Goal: Information Seeking & Learning: Learn about a topic

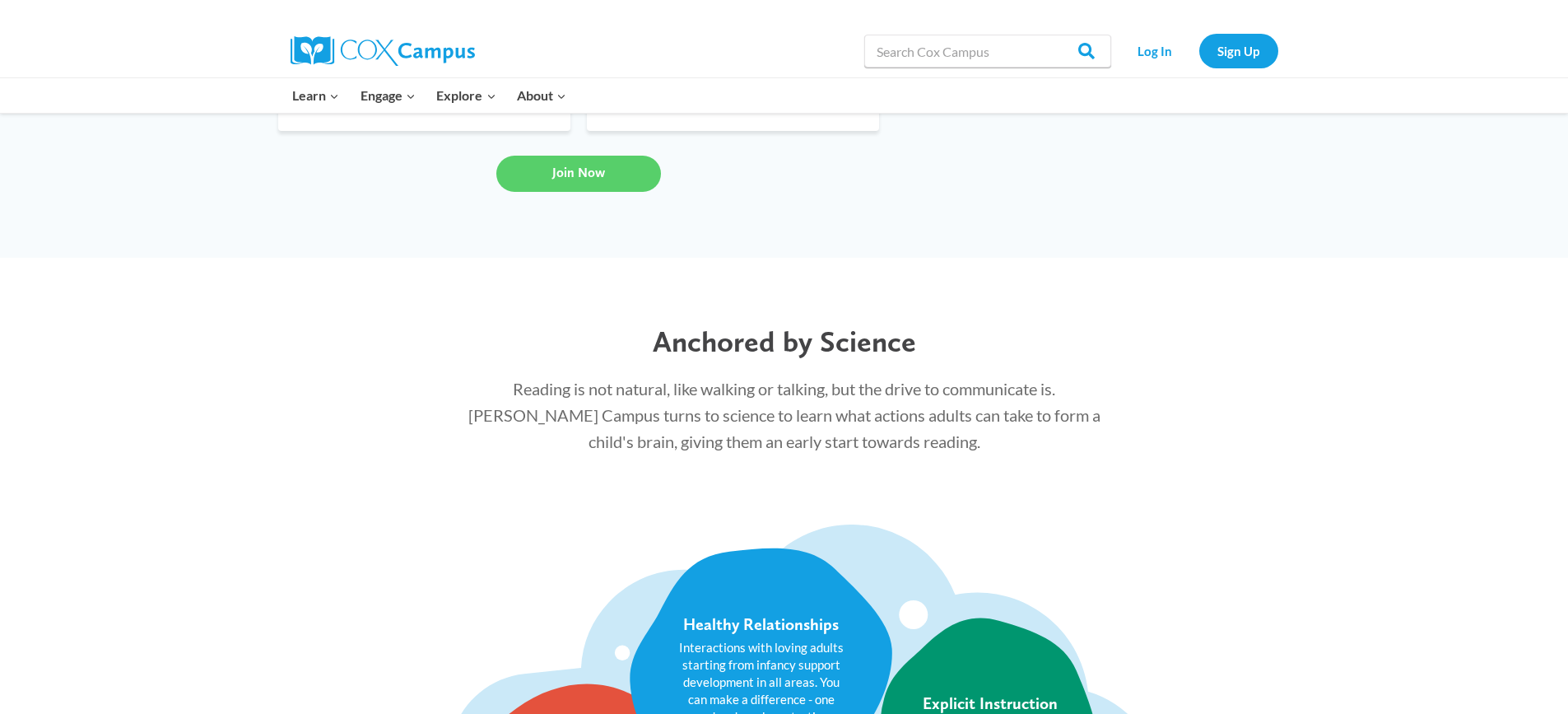
scroll to position [1236, 0]
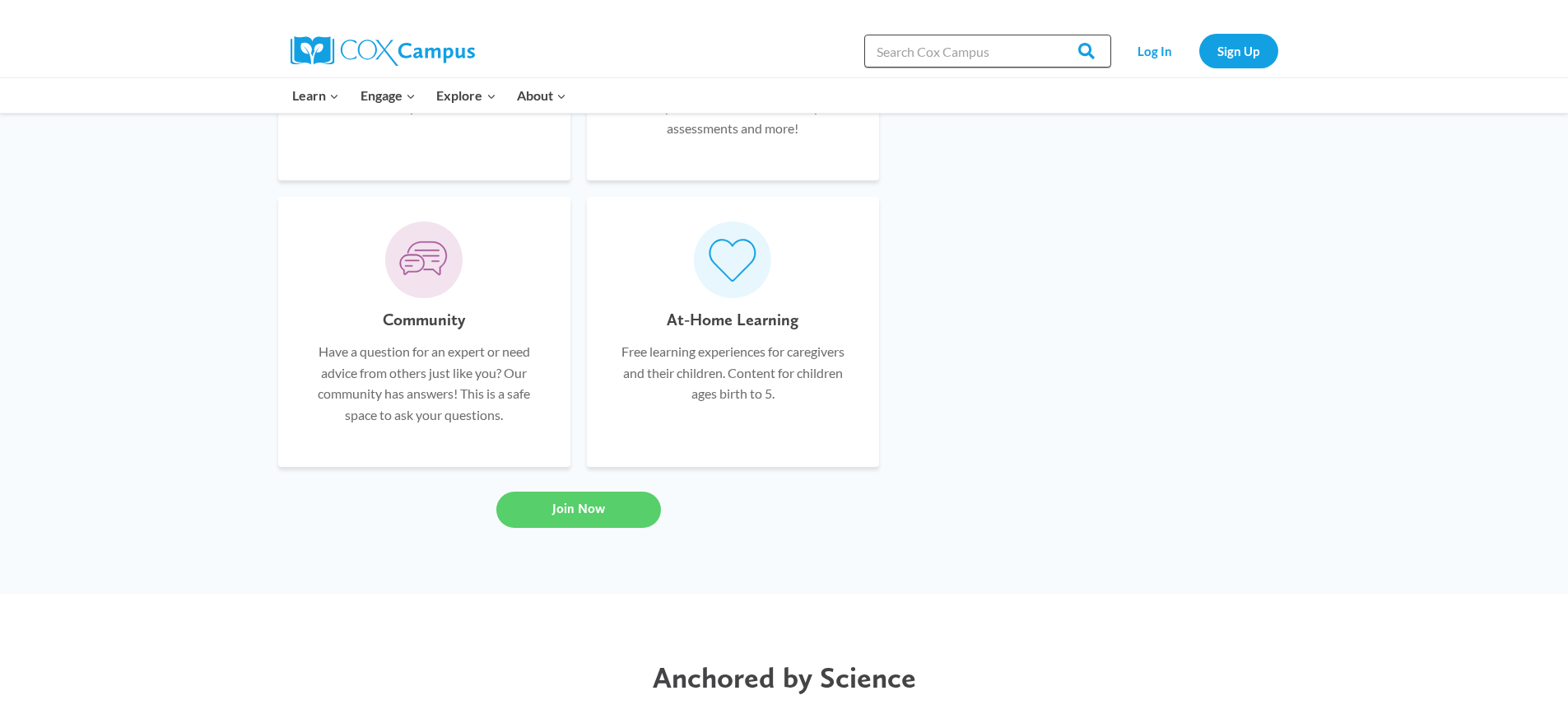
click at [923, 49] on input "Search in [URL][DOMAIN_NAME]" at bounding box center [988, 51] width 247 height 33
paste input "Emergent Literacy"
type input "Emergent Literacy"
click at [1047, 34] on input "Search" at bounding box center [1079, 51] width 64 height 33
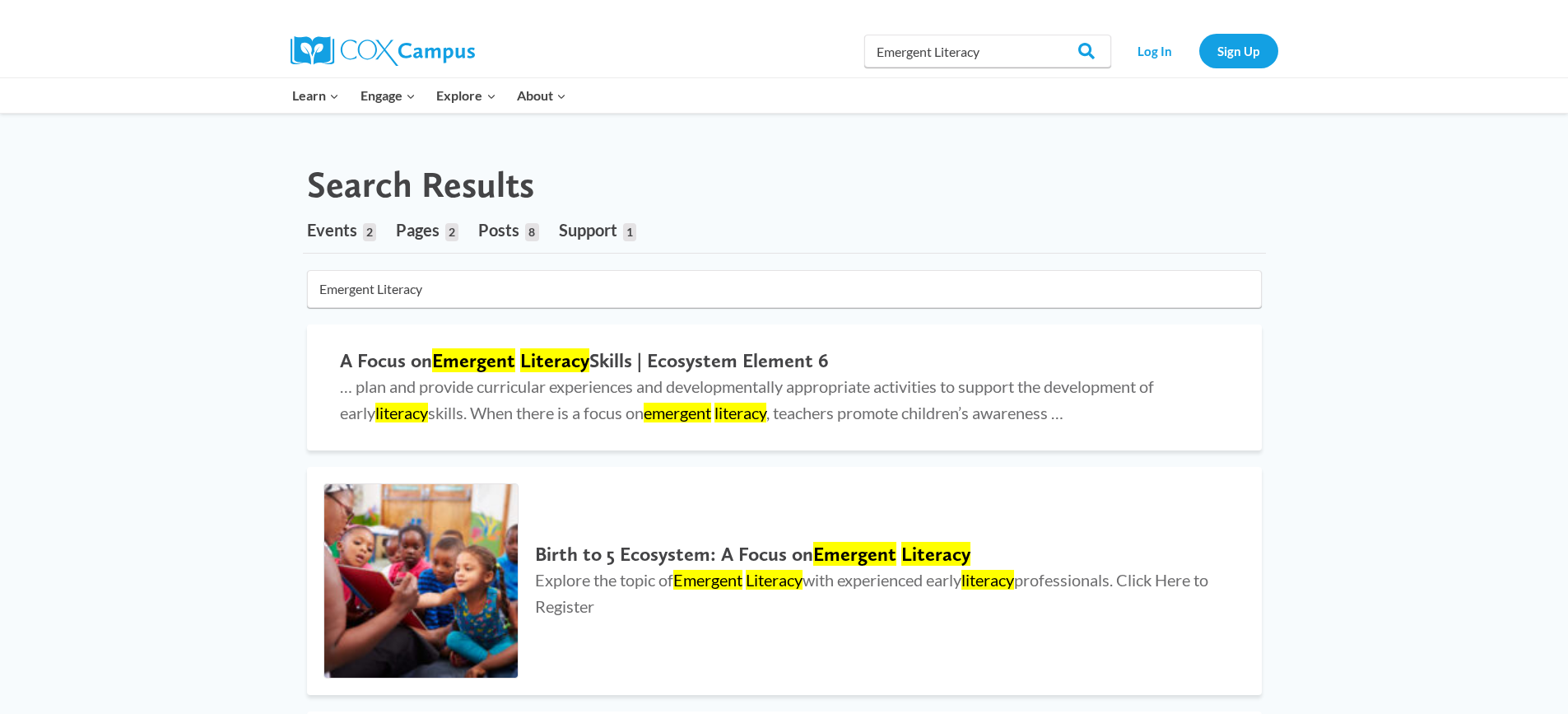
click at [340, 236] on span "Events" at bounding box center [332, 230] width 51 height 20
click at [319, 229] on span "Events" at bounding box center [332, 230] width 51 height 20
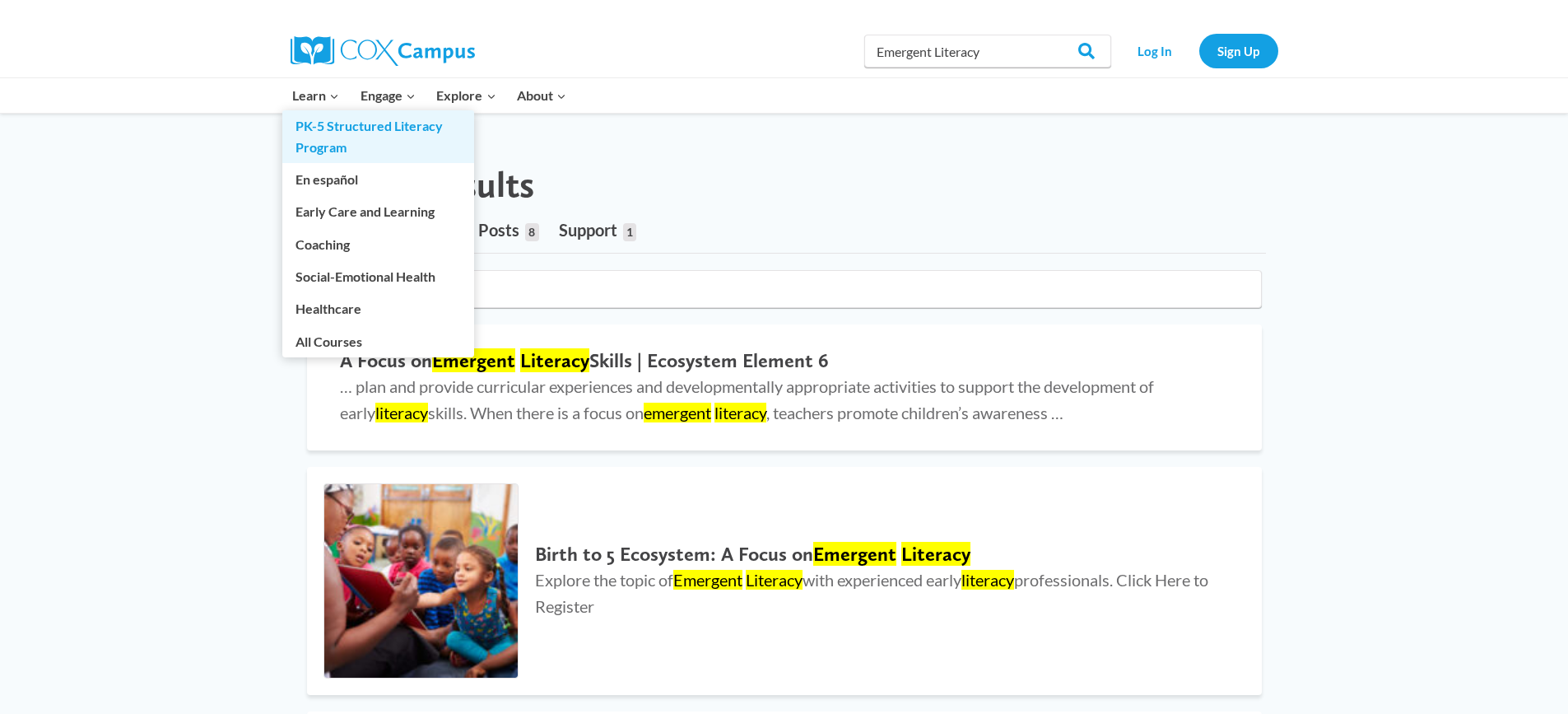
click at [327, 127] on link "PK-5 Structured Literacy Program" at bounding box center [378, 136] width 192 height 52
